Goal: Task Accomplishment & Management: Manage account settings

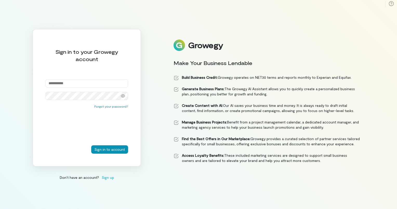
type input "**********"
click at [117, 148] on button "Sign in to account" at bounding box center [109, 149] width 37 height 8
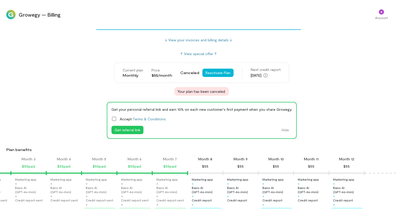
scroll to position [168, 0]
